Goal: Task Accomplishment & Management: Manage account settings

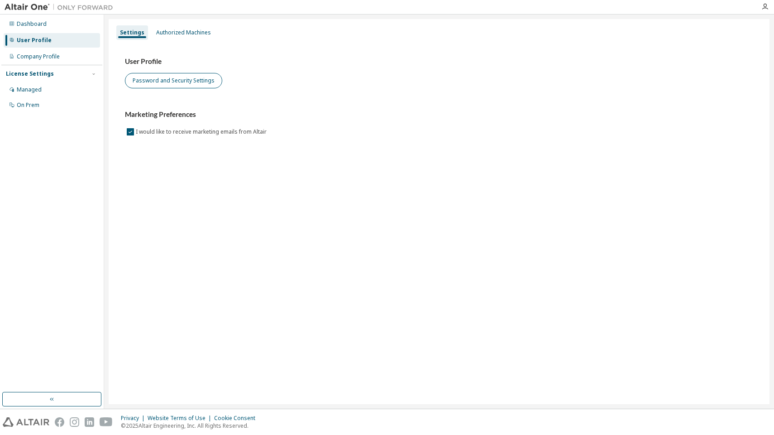
click at [188, 79] on button "Password and Security Settings" at bounding box center [173, 80] width 97 height 15
click at [44, 24] on div "Dashboard" at bounding box center [32, 23] width 30 height 7
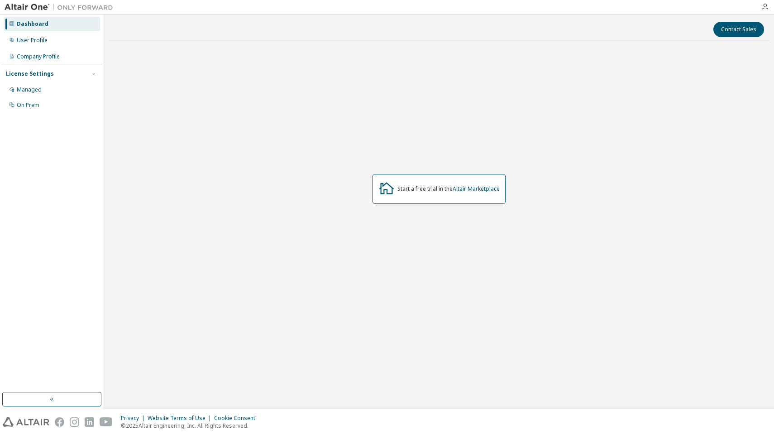
click at [766, 11] on div at bounding box center [765, 7] width 18 height 14
click at [766, 9] on icon "button" at bounding box center [764, 6] width 7 height 7
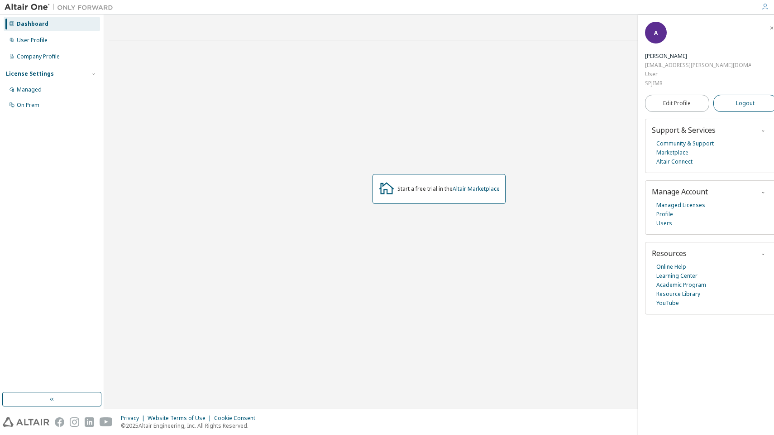
click at [736, 99] on span "Logout" at bounding box center [745, 103] width 19 height 9
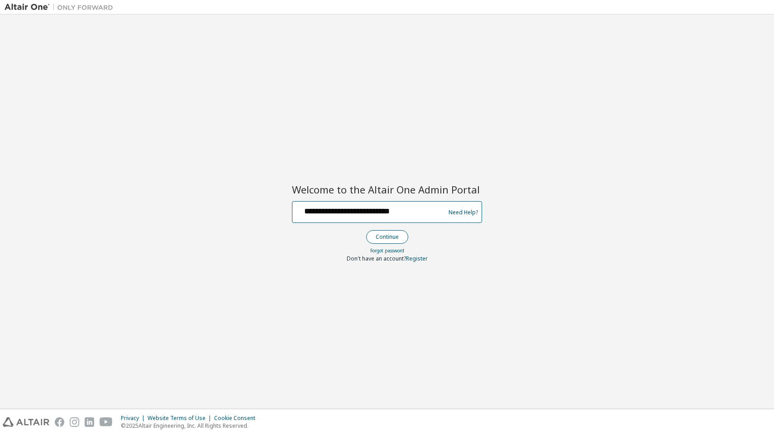
type input "**********"
click at [377, 233] on button "Continue" at bounding box center [387, 237] width 42 height 14
